Goal: Information Seeking & Learning: Learn about a topic

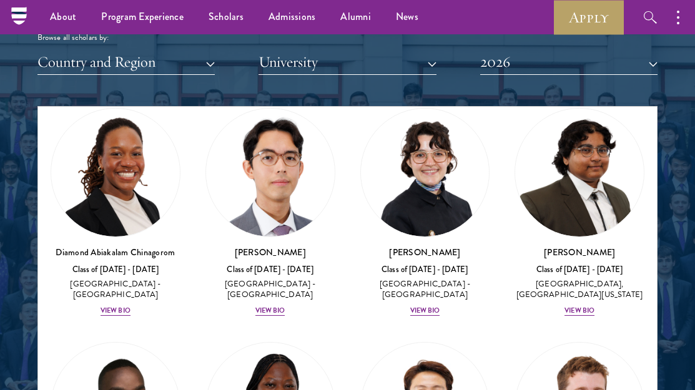
scroll to position [297, 0]
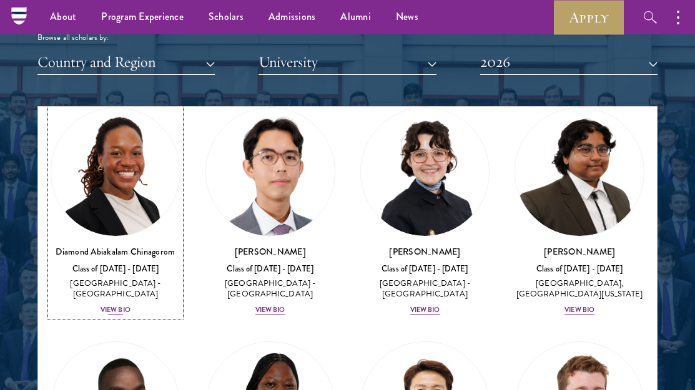
click at [121, 307] on div "View Bio" at bounding box center [116, 310] width 30 height 10
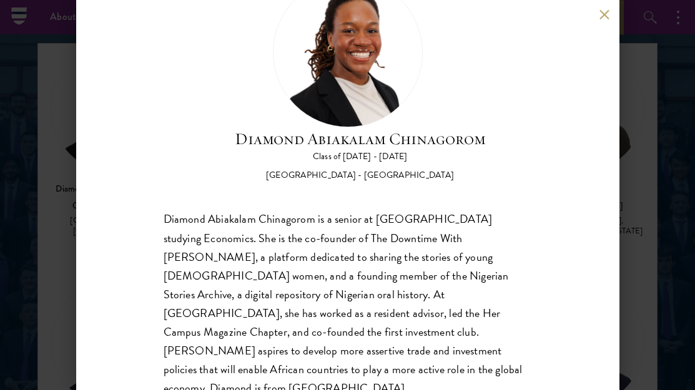
scroll to position [86, 0]
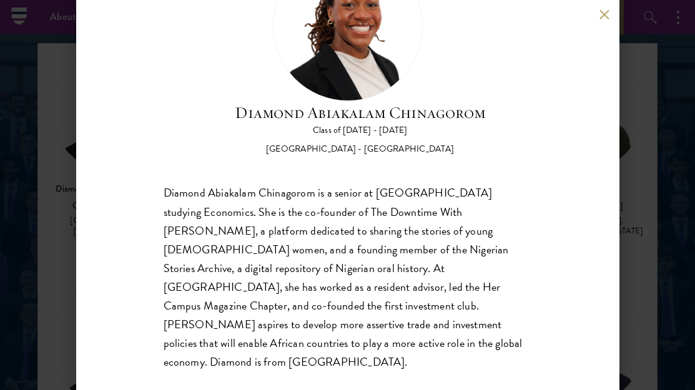
click at [339, 198] on div "Diamond Abiakalam Chinagorom is a senior at [GEOGRAPHIC_DATA] studying Economic…" at bounding box center [348, 277] width 369 height 187
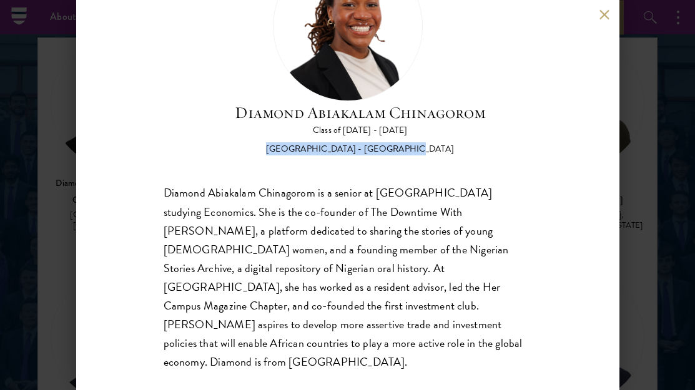
drag, startPoint x: 297, startPoint y: 149, endPoint x: 422, endPoint y: 145, distance: 125.6
click at [422, 145] on div "[GEOGRAPHIC_DATA] - [GEOGRAPHIC_DATA]" at bounding box center [360, 150] width 251 height 12
copy div "[GEOGRAPHIC_DATA] - [GEOGRAPHIC_DATA]"
click at [603, 14] on button at bounding box center [605, 14] width 11 height 11
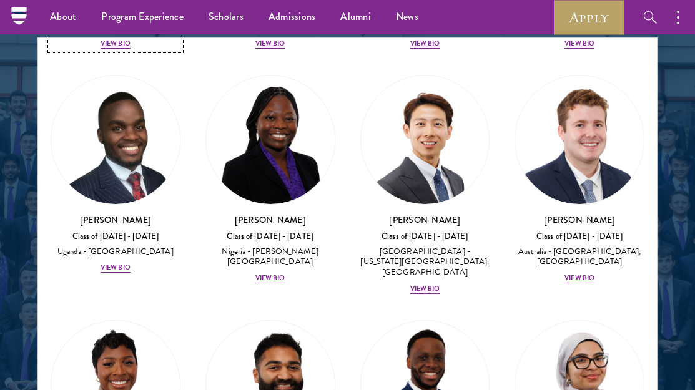
scroll to position [495, 0]
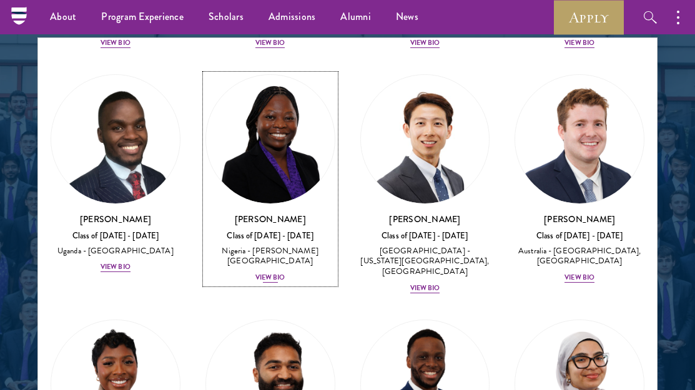
click at [261, 281] on div "View Bio" at bounding box center [270, 278] width 30 height 10
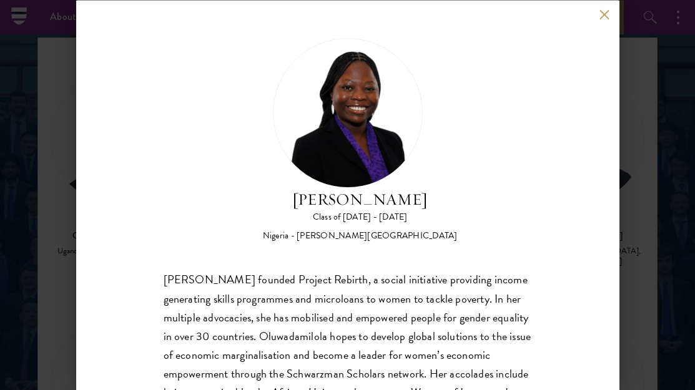
scroll to position [86, 0]
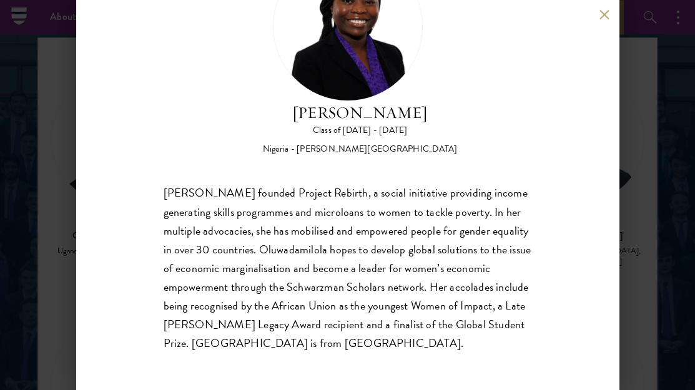
click at [604, 11] on button at bounding box center [605, 14] width 11 height 11
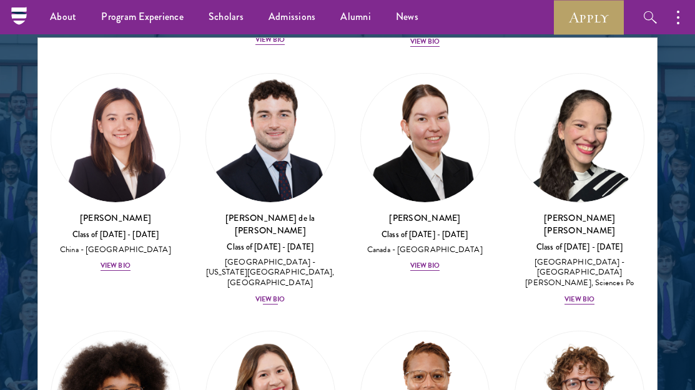
scroll to position [1970, 0]
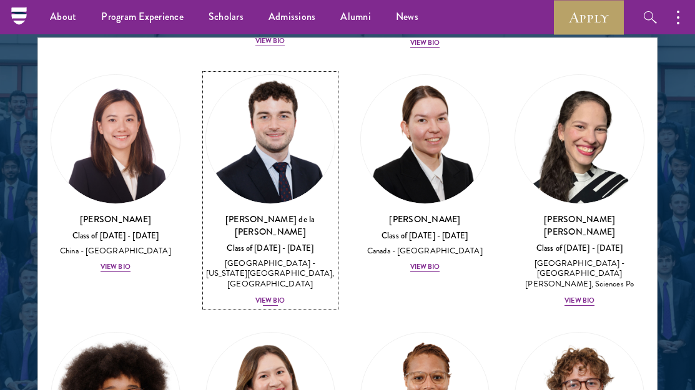
click at [320, 108] on img at bounding box center [270, 139] width 129 height 129
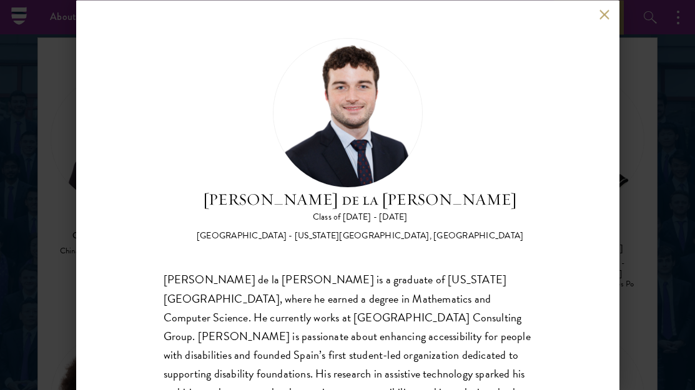
click at [603, 8] on div "[PERSON_NAME] de la [PERSON_NAME] Class of [DATE] - [DATE] [GEOGRAPHIC_DATA] - …" at bounding box center [347, 195] width 543 height 390
click at [603, 14] on button at bounding box center [605, 14] width 11 height 11
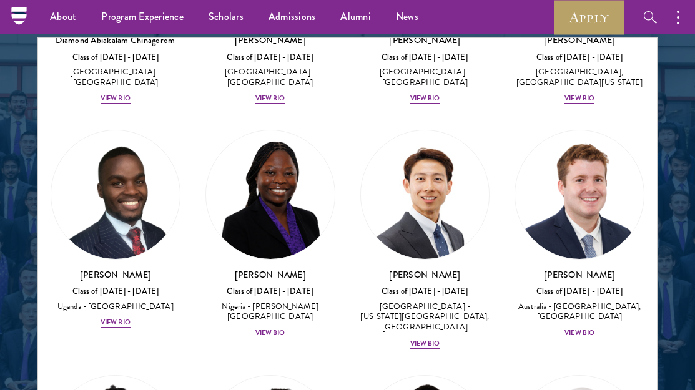
scroll to position [404, 0]
